Goal: Task Accomplishment & Management: Complete application form

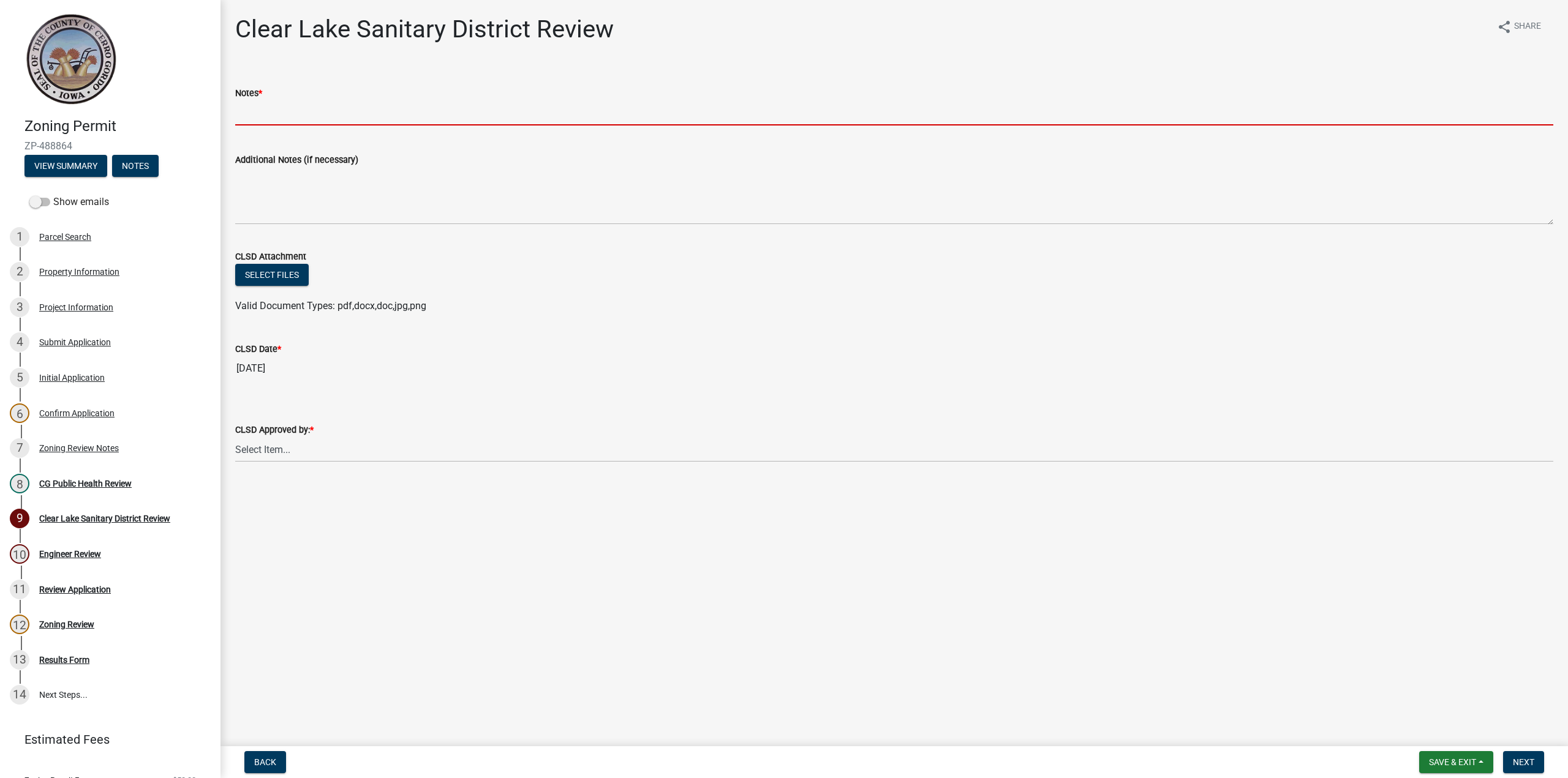
click at [295, 108] on input "Notes *" at bounding box center [894, 113] width 1317 height 25
type input "N/R"
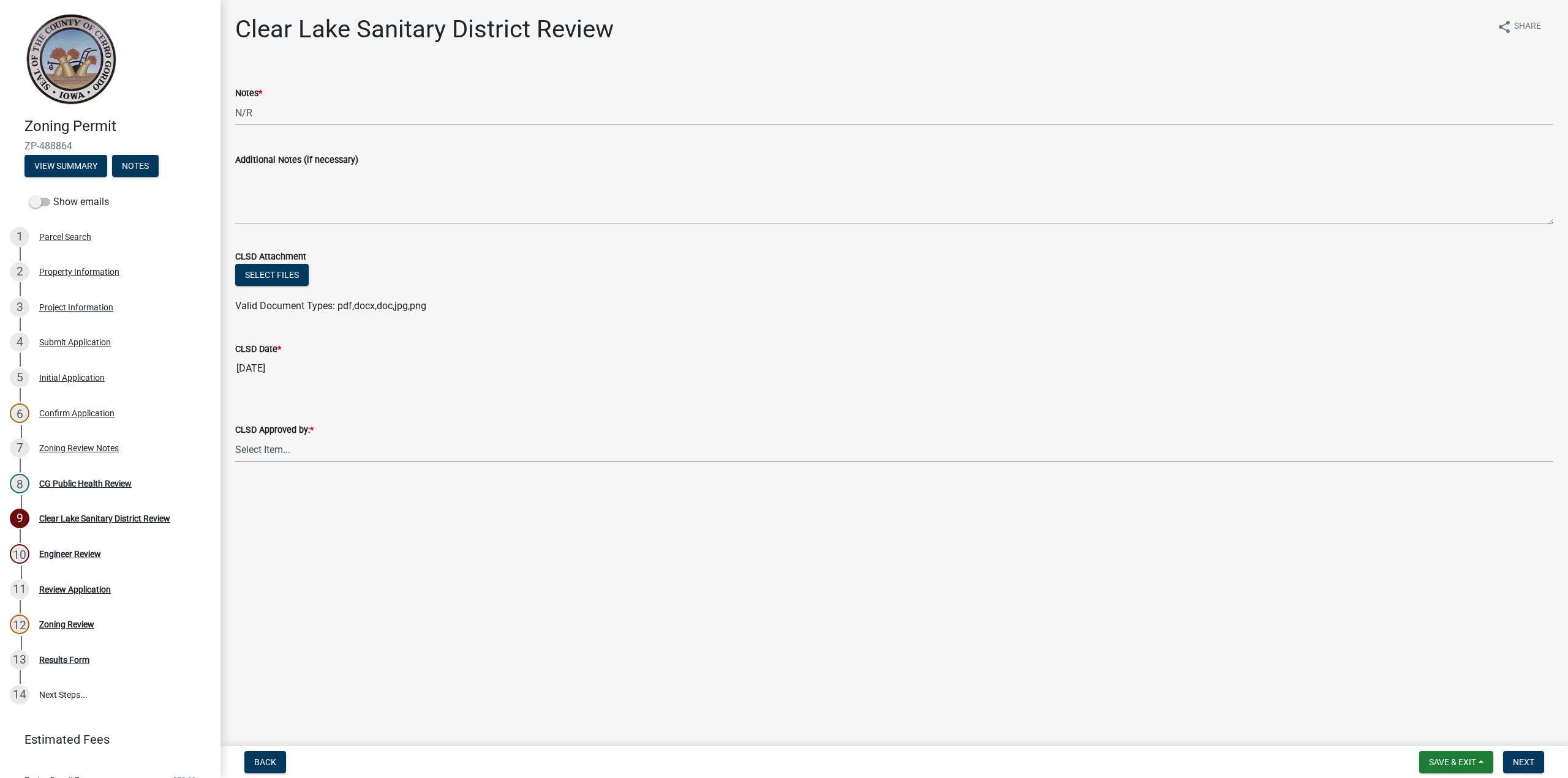
click at [330, 453] on select "Select Item... [PERSON_NAME] [PERSON_NAME]" at bounding box center [894, 450] width 1317 height 25
click at [235, 437] on select "Select Item... [PERSON_NAME] [PERSON_NAME]" at bounding box center [894, 450] width 1317 height 25
select select "dad87867-eb21-4dcc-b0aa-47f6a00bed0a"
click at [1444, 760] on span "Save & Exit" at bounding box center [1452, 762] width 47 height 10
click at [1440, 698] on button "Save" at bounding box center [1444, 700] width 98 height 30
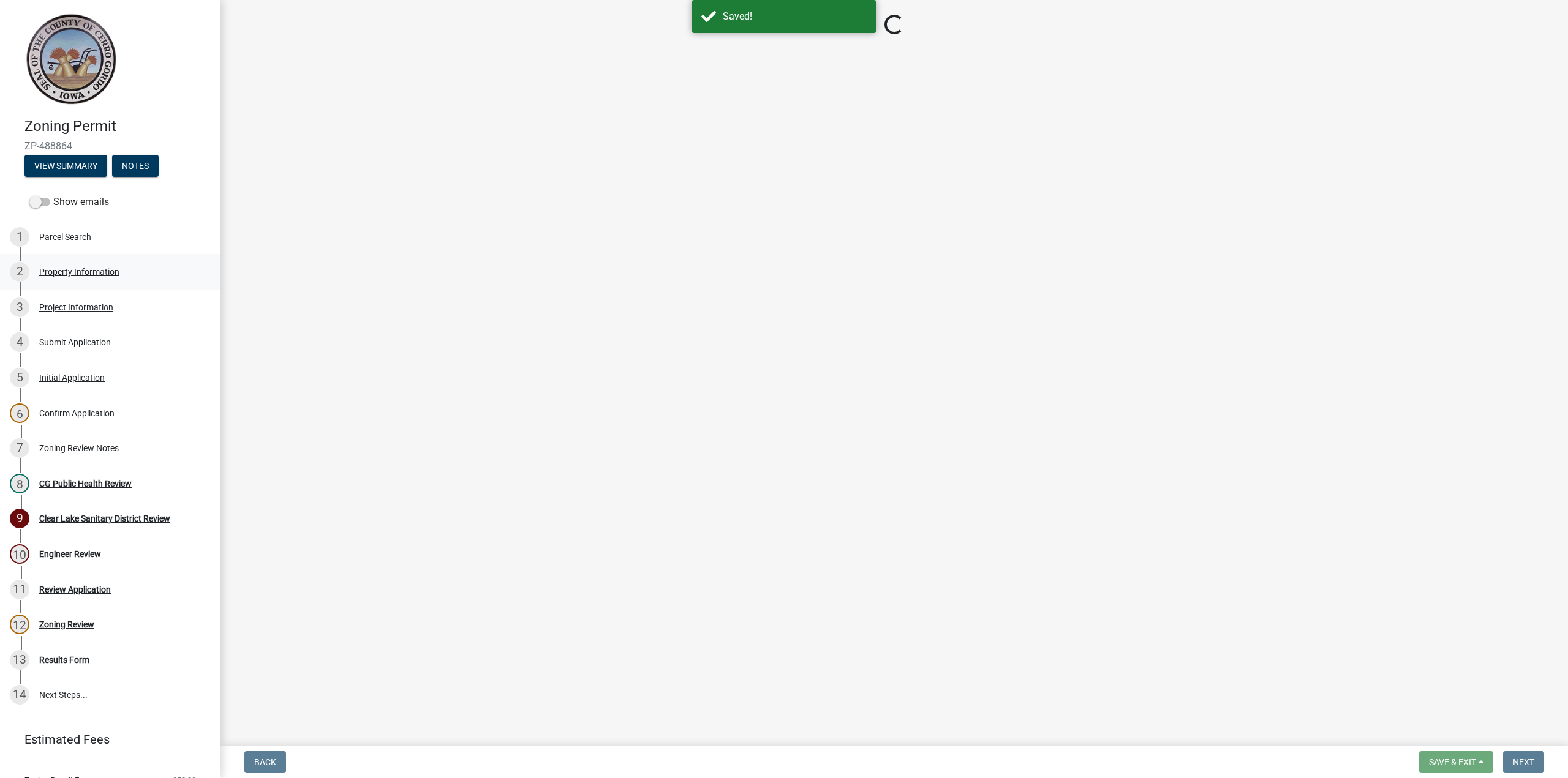
select select "dad87867-eb21-4dcc-b0aa-47f6a00bed0a"
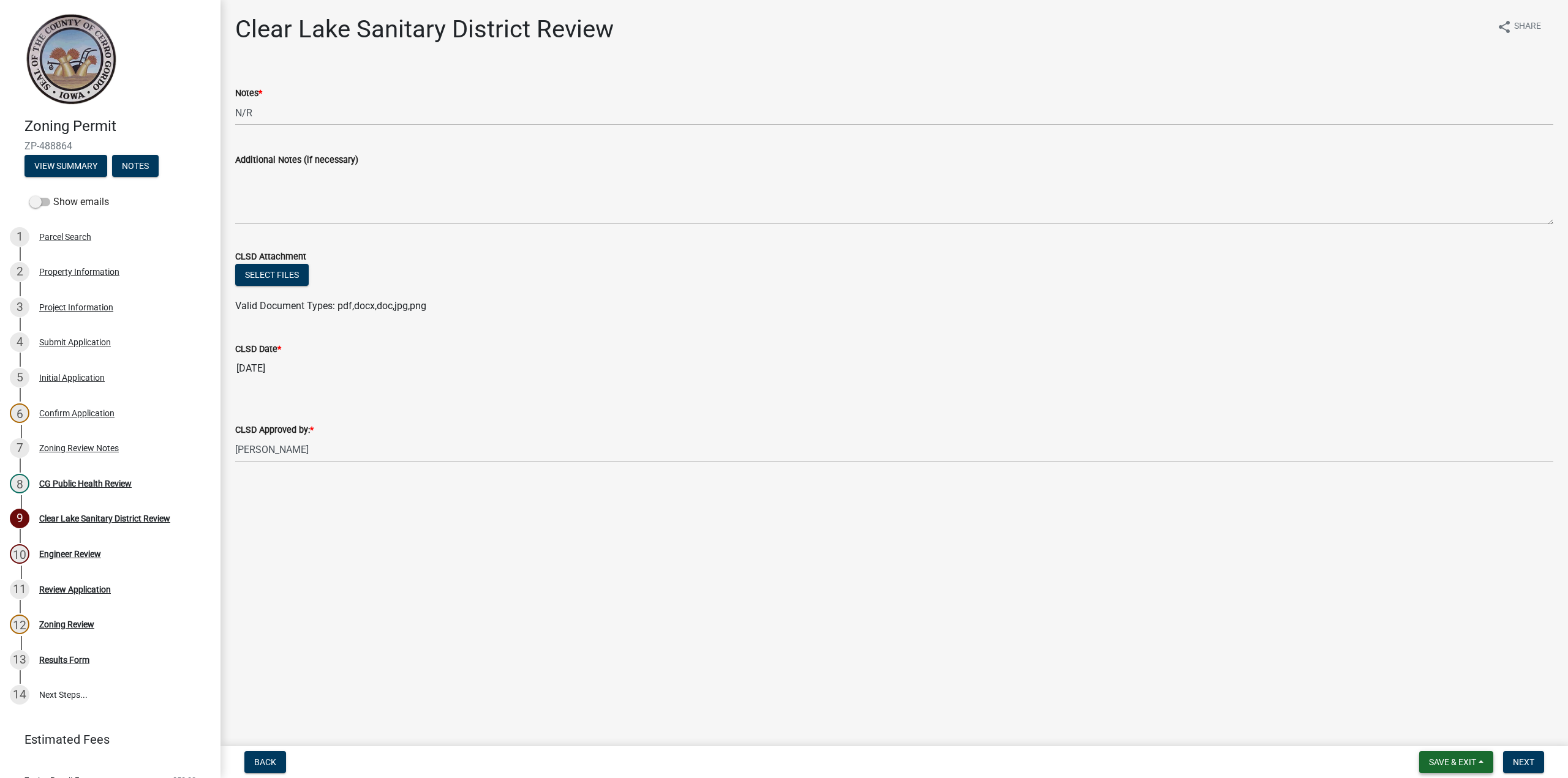
click at [1457, 764] on span "Save & Exit" at bounding box center [1452, 762] width 47 height 10
click at [1422, 704] on button "Save" at bounding box center [1444, 700] width 98 height 30
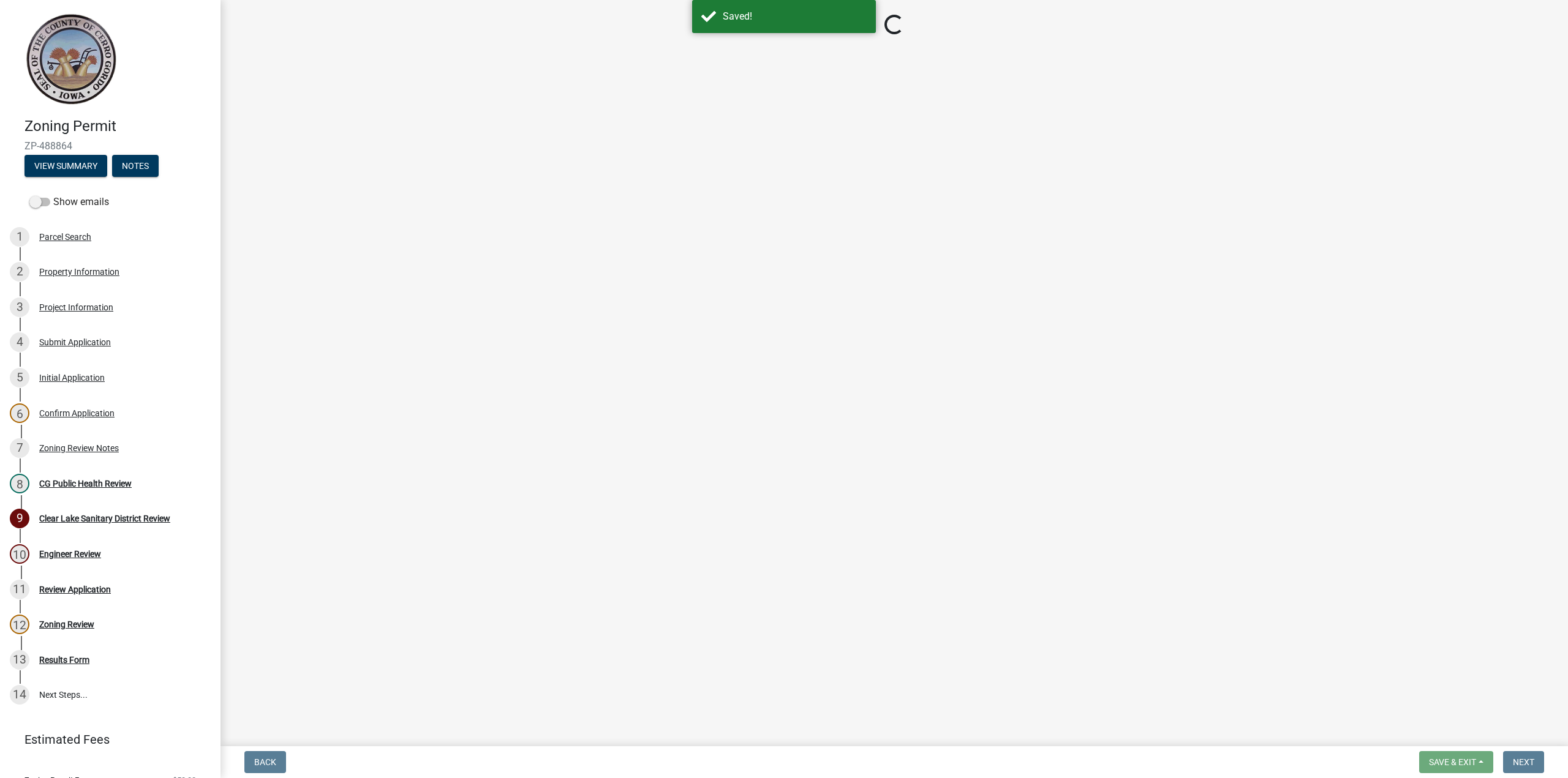
select select "dad87867-eb21-4dcc-b0aa-47f6a00bed0a"
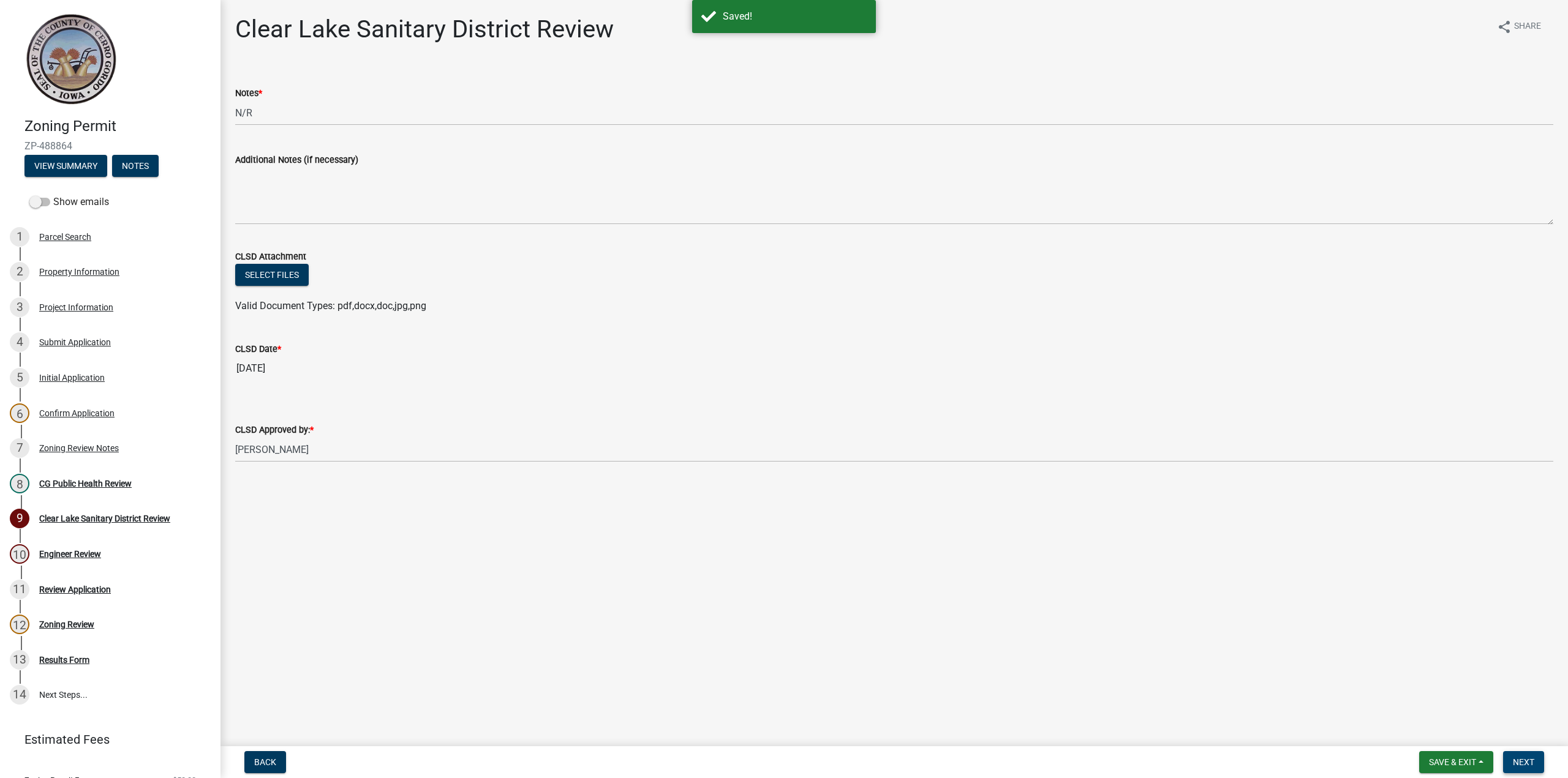
click at [1523, 763] on span "Next" at bounding box center [1523, 762] width 22 height 10
